Goal: Task Accomplishment & Management: Use online tool/utility

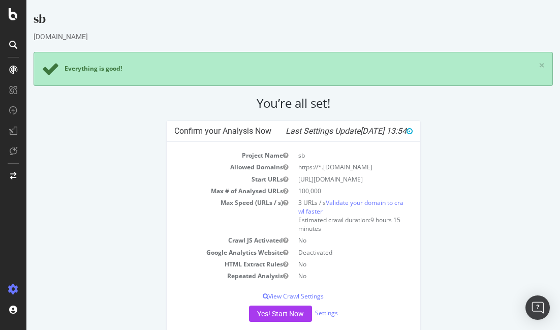
scroll to position [18, 0]
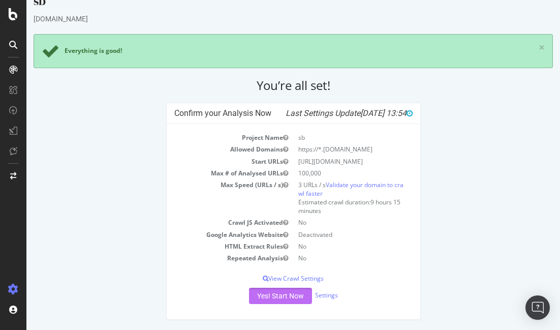
click at [279, 299] on button "Yes! Start Now" at bounding box center [280, 296] width 63 height 16
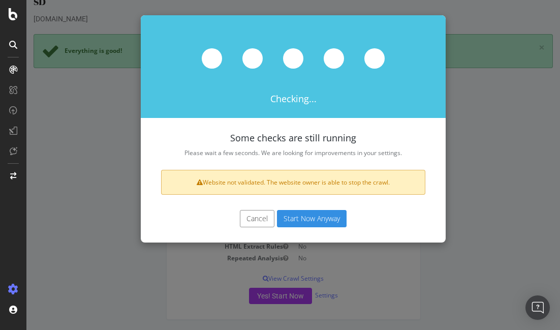
click at [319, 221] on button "Start Now Anyway" at bounding box center [312, 218] width 70 height 17
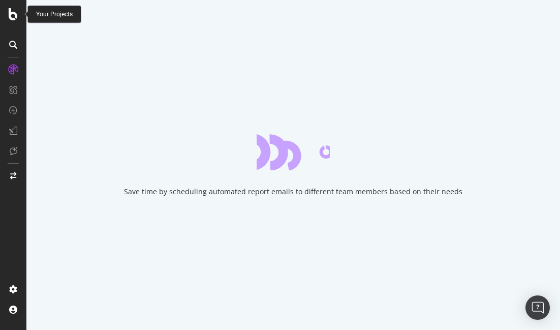
click at [15, 6] on div at bounding box center [13, 165] width 26 height 330
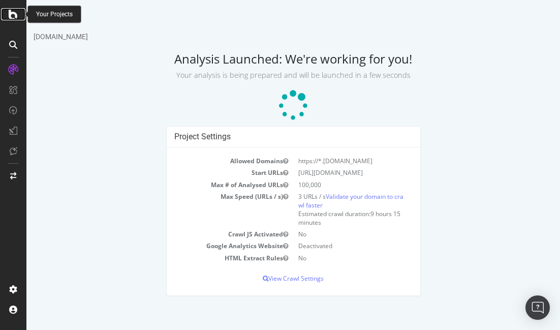
click at [14, 15] on icon at bounding box center [13, 14] width 9 height 12
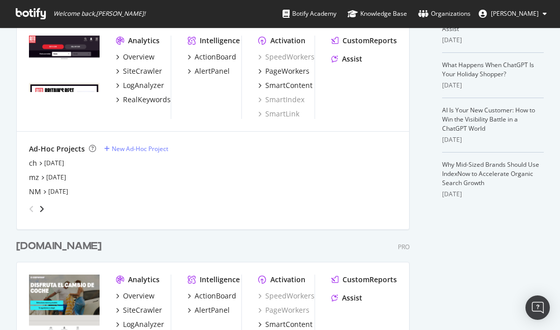
scroll to position [255, 0]
click at [42, 209] on icon "angle-right" at bounding box center [41, 208] width 5 height 8
click at [27, 211] on div "angle-left" at bounding box center [31, 208] width 13 height 16
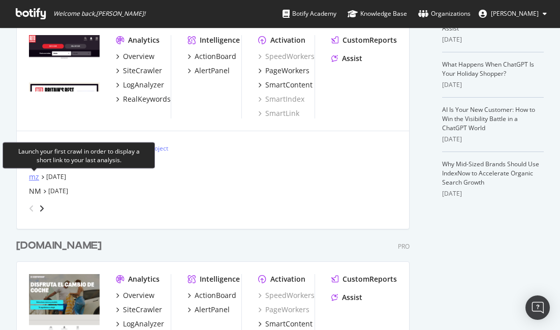
click at [36, 180] on div "mz" at bounding box center [34, 177] width 10 height 10
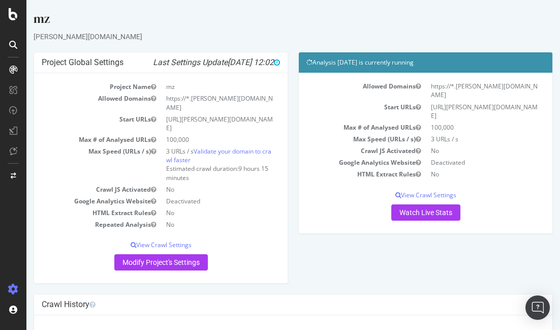
scroll to position [44, 0]
